Goal: Find specific page/section: Find specific page/section

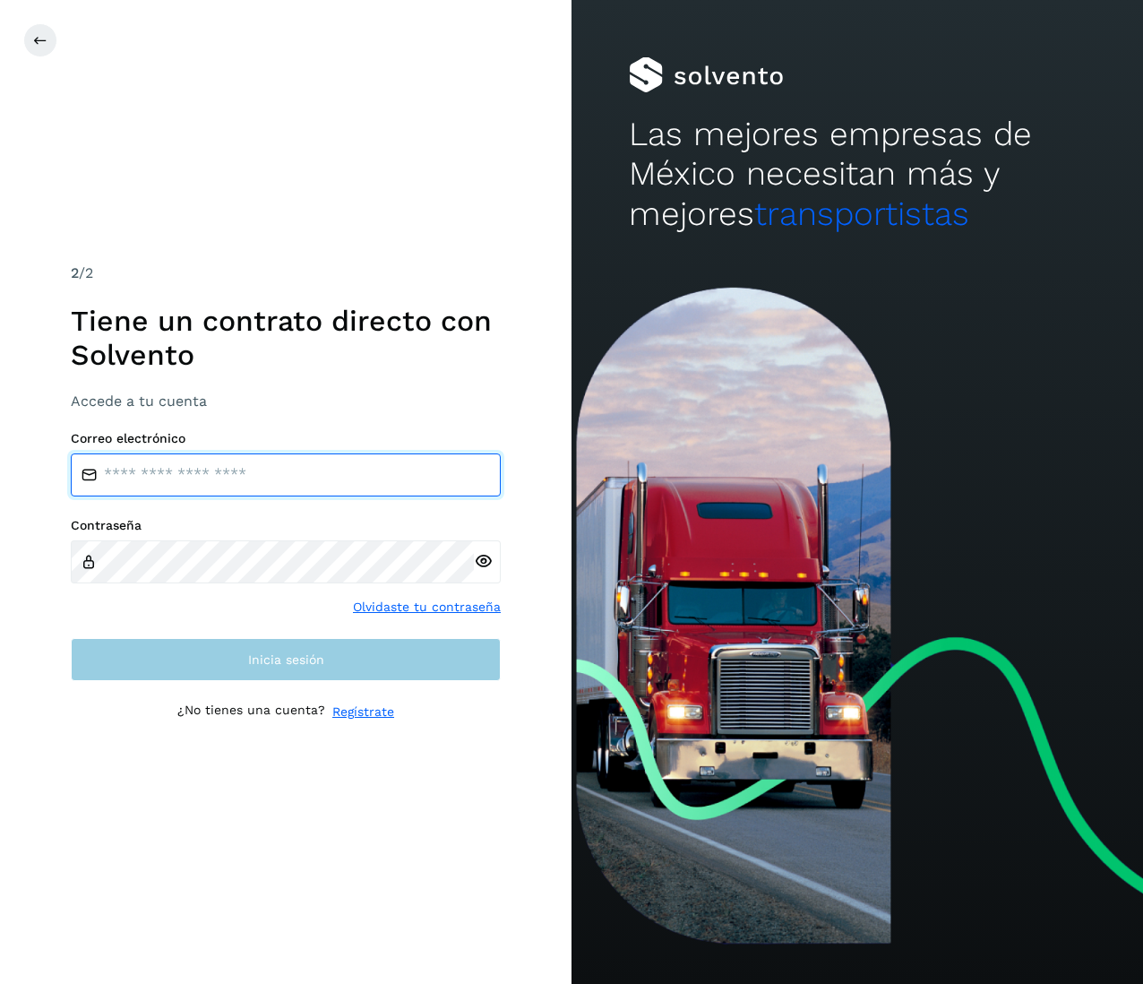
type input "**********"
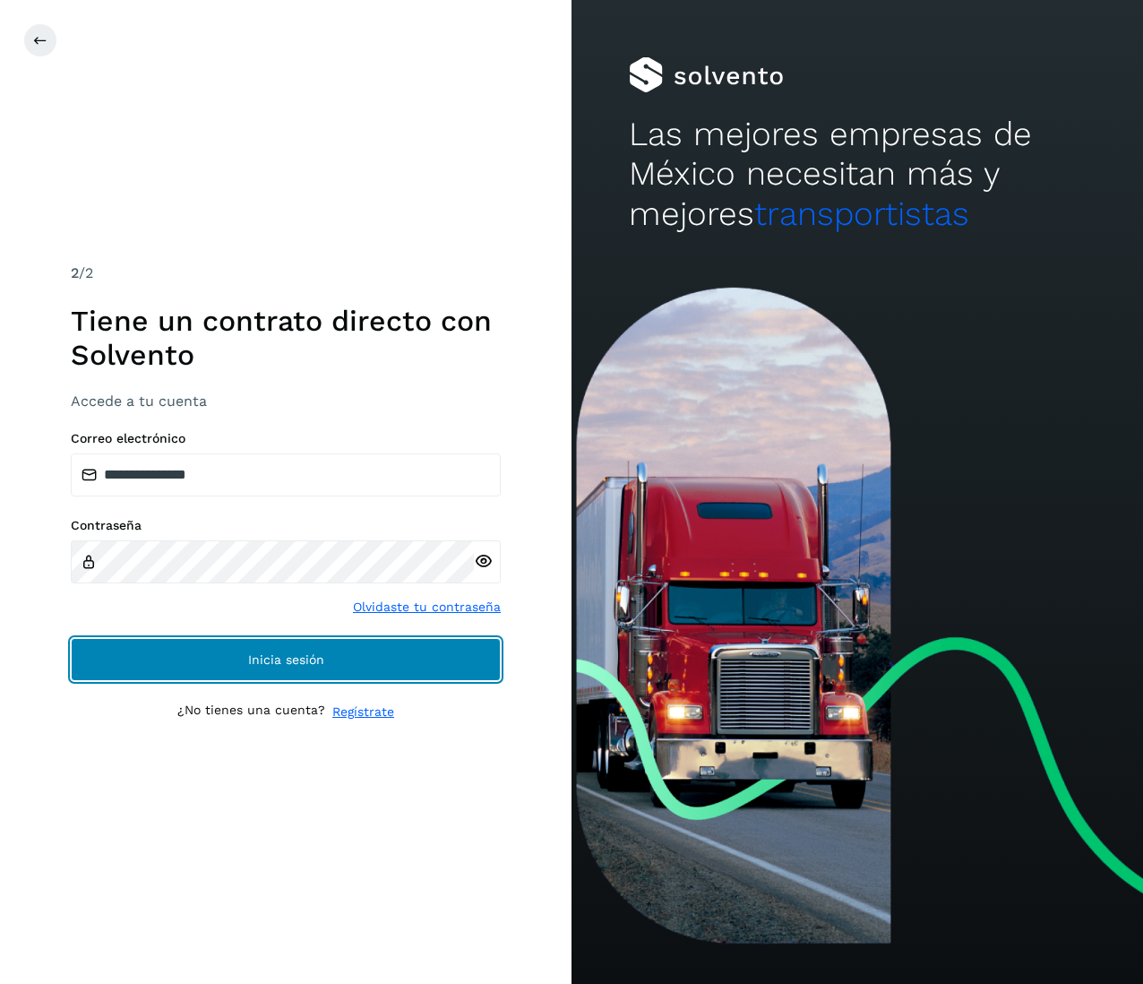
click at [308, 649] on button "Inicia sesión" at bounding box center [286, 659] width 430 height 43
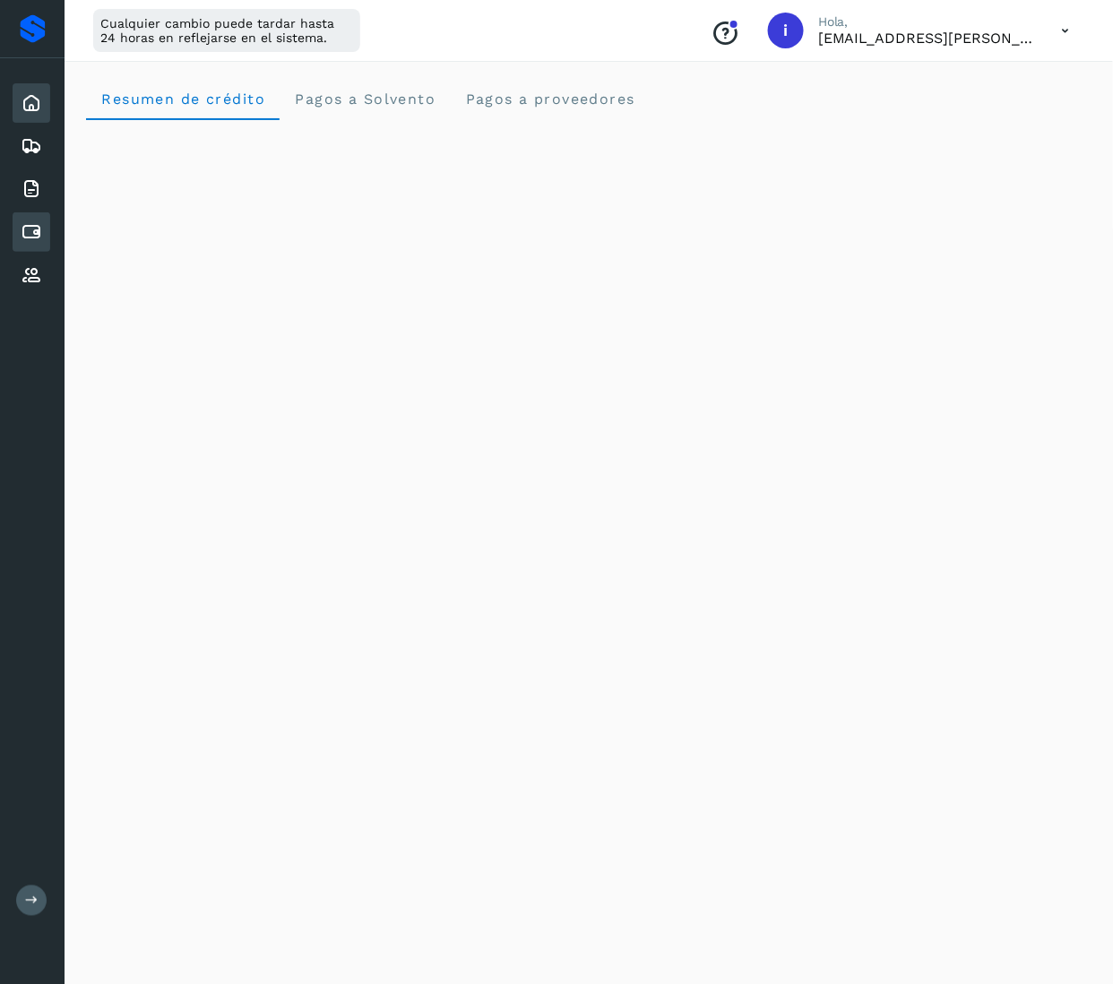
click at [47, 226] on div "Cuentas por pagar" at bounding box center [32, 231] width 38 height 39
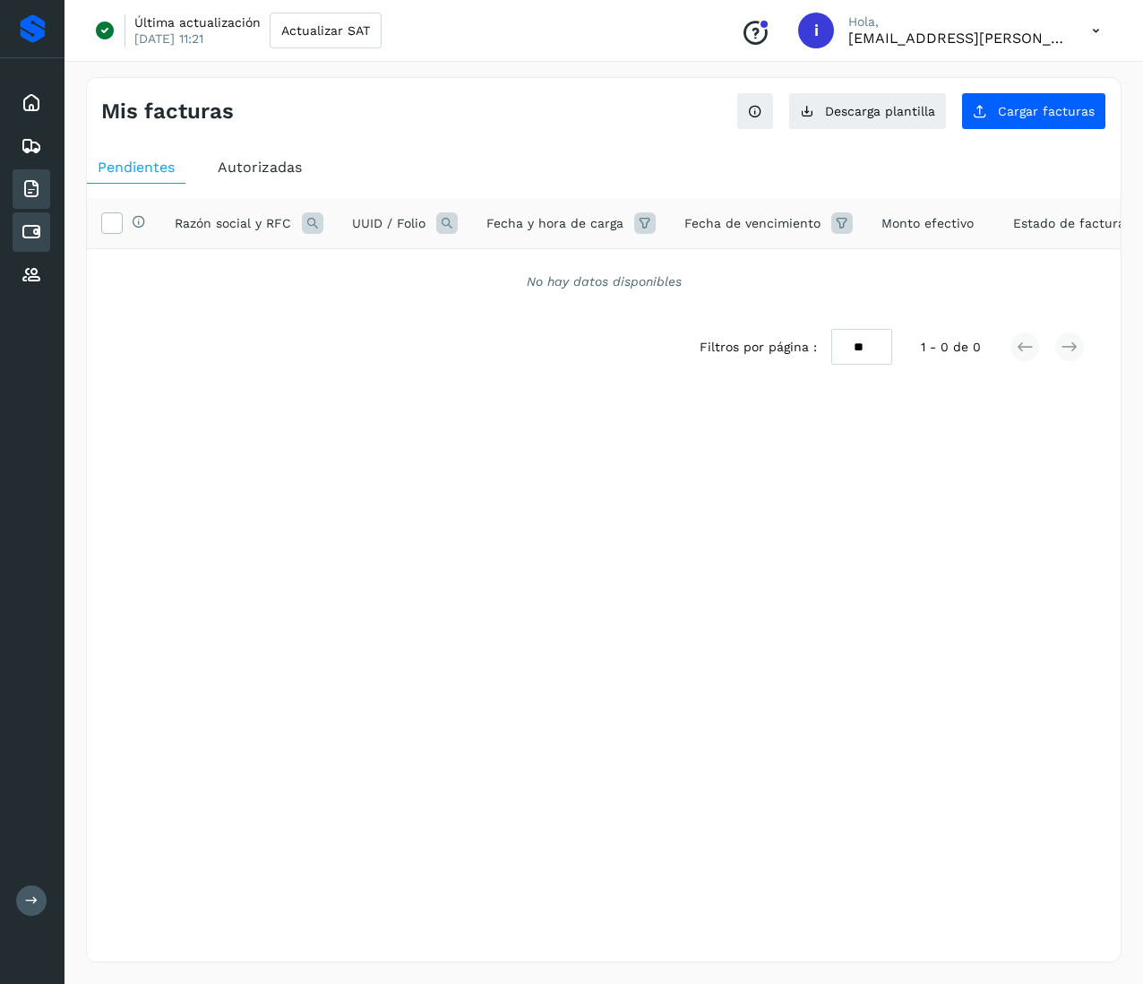
click at [30, 178] on icon at bounding box center [31, 188] width 21 height 21
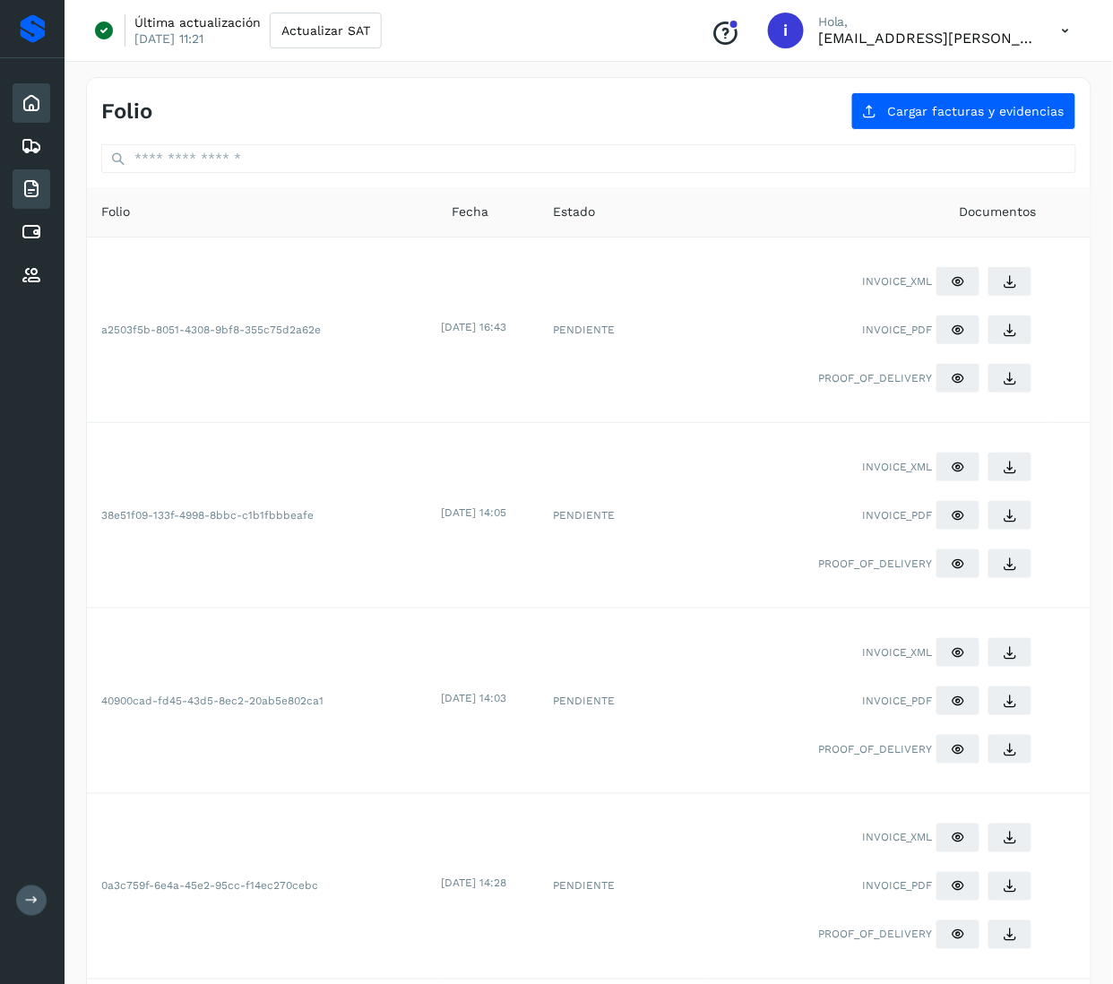
click at [39, 101] on icon at bounding box center [31, 102] width 21 height 21
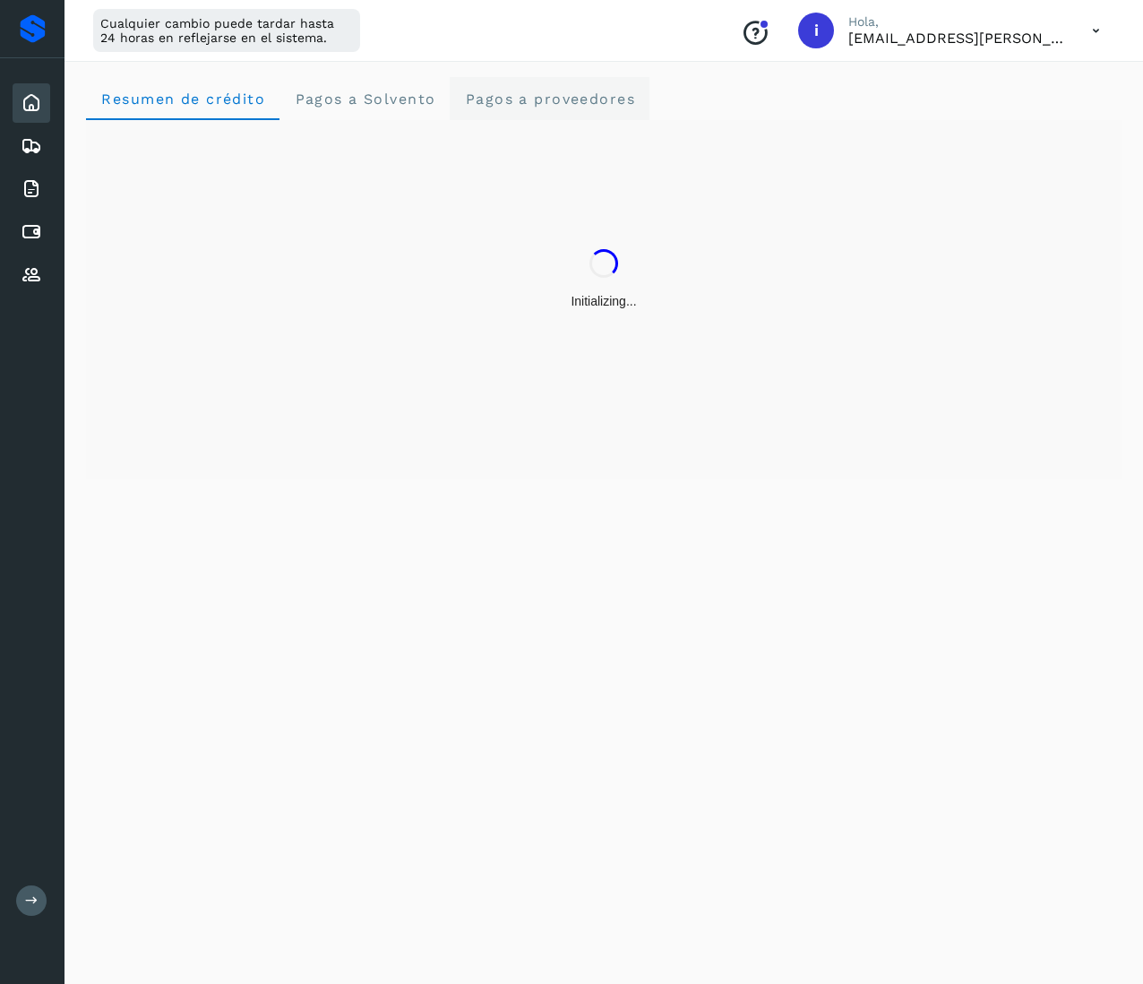
click at [541, 105] on span "Pagos a proveedores" at bounding box center [549, 98] width 171 height 17
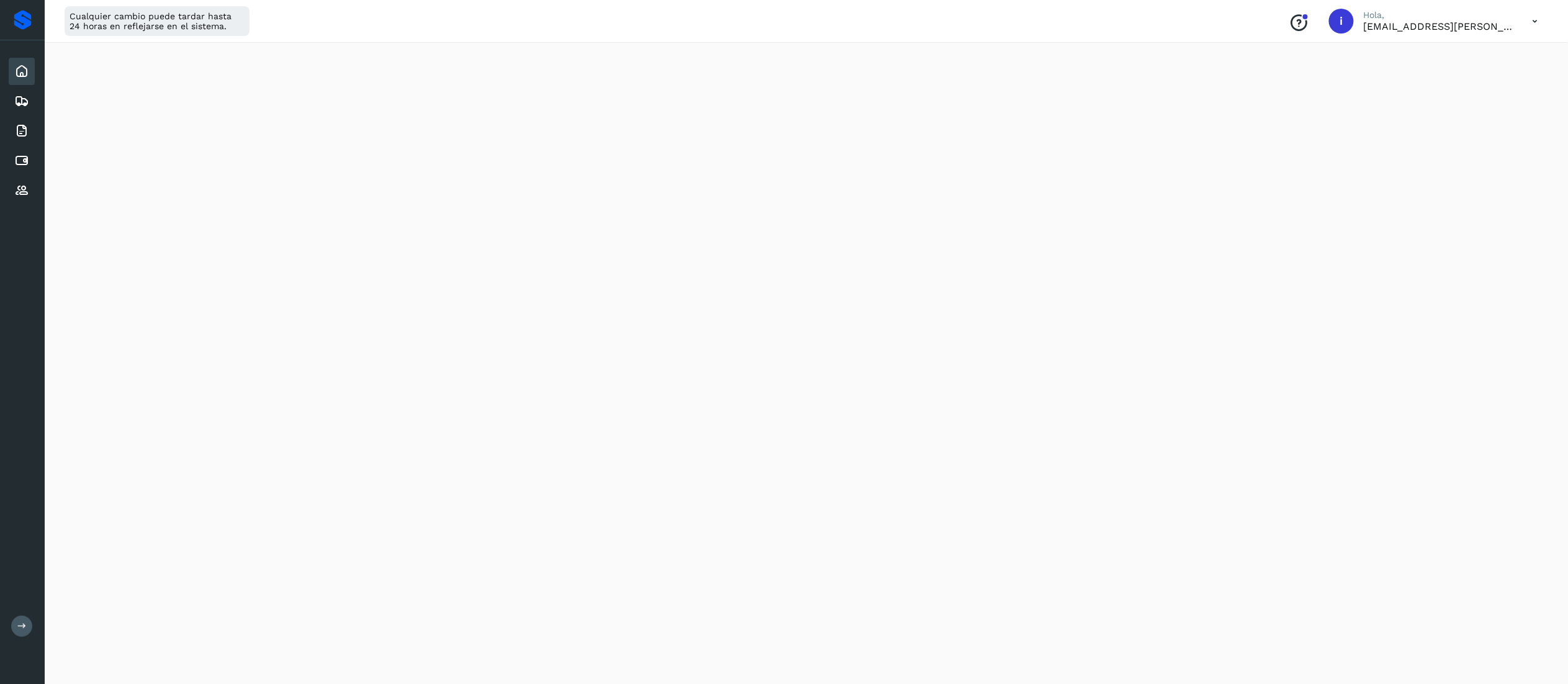
scroll to position [452, 0]
